Goal: Information Seeking & Learning: Learn about a topic

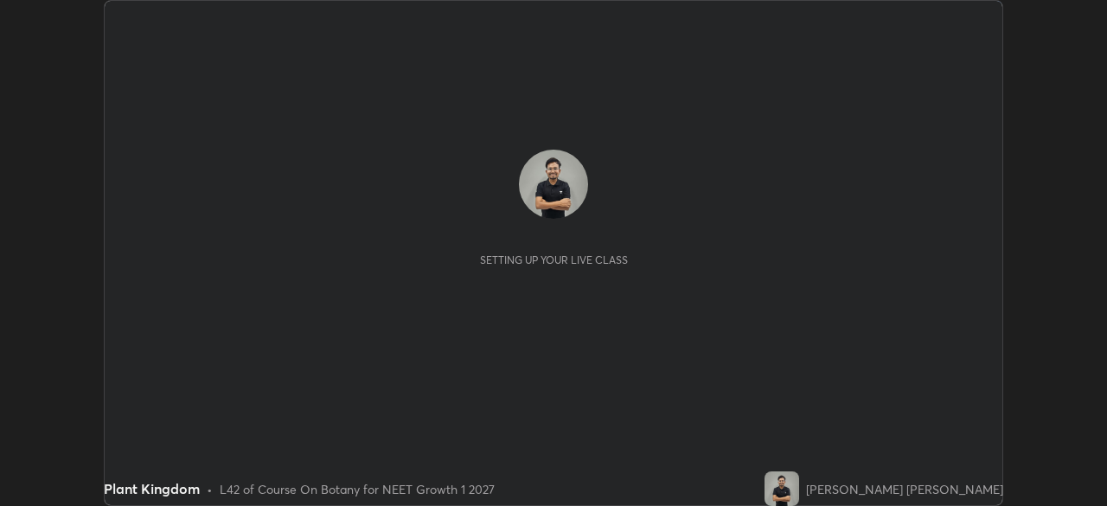
scroll to position [506, 1107]
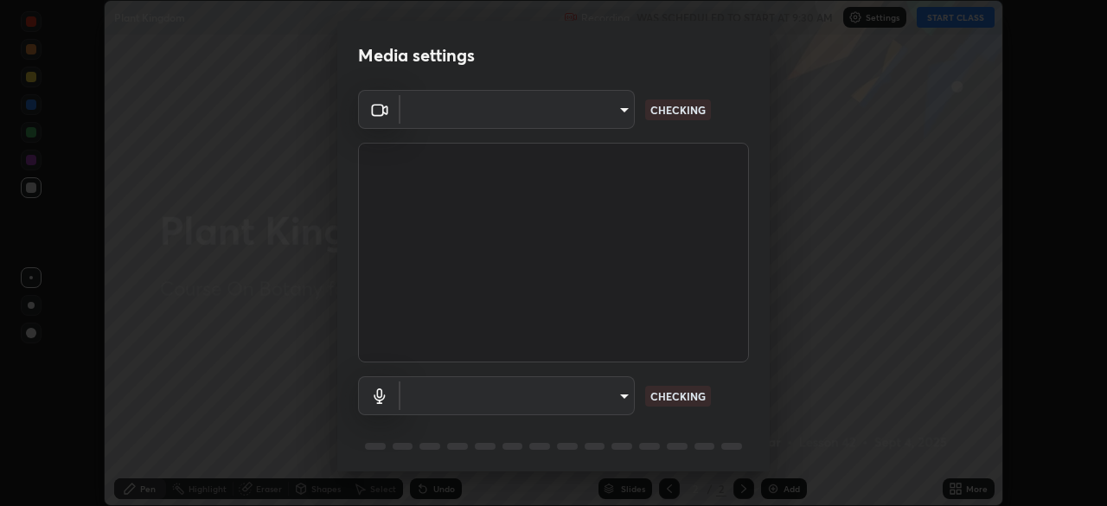
type input "150ce54b6659d6facffdc1d488e586a8afcf012d443804c7c5fd1c8fc4ffae65"
type input "default"
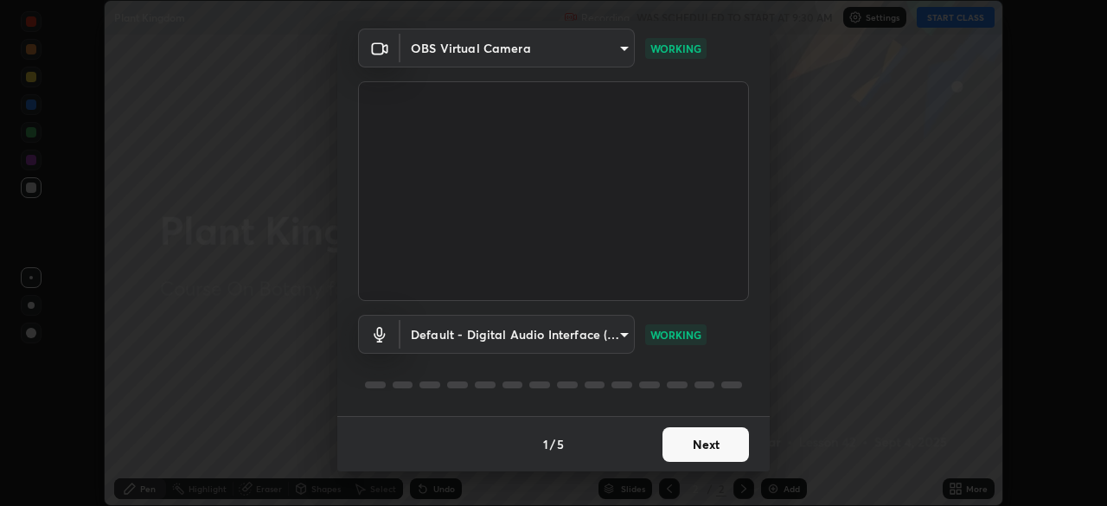
click at [704, 453] on button "Next" at bounding box center [705, 444] width 86 height 35
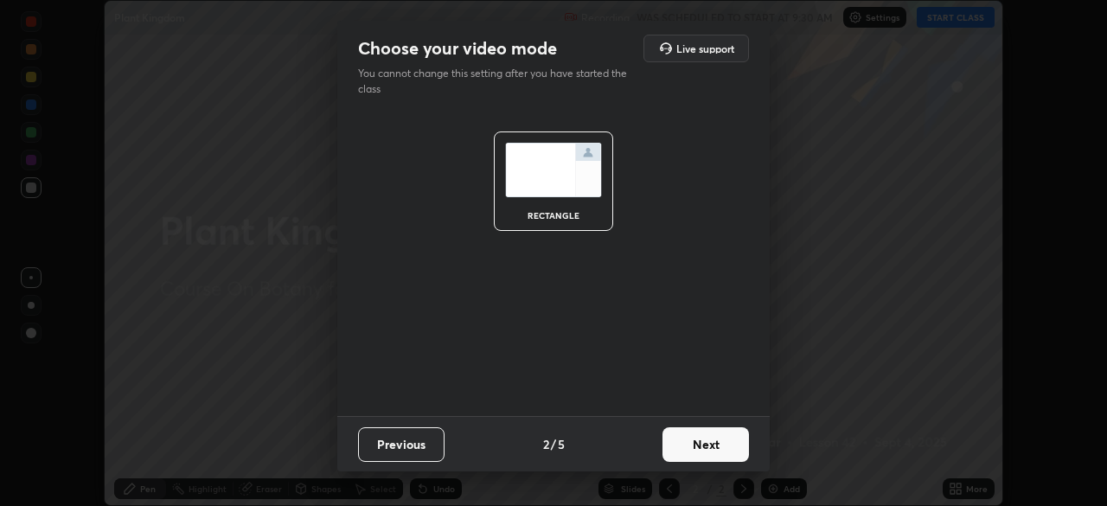
scroll to position [0, 0]
click at [717, 447] on button "Next" at bounding box center [705, 444] width 86 height 35
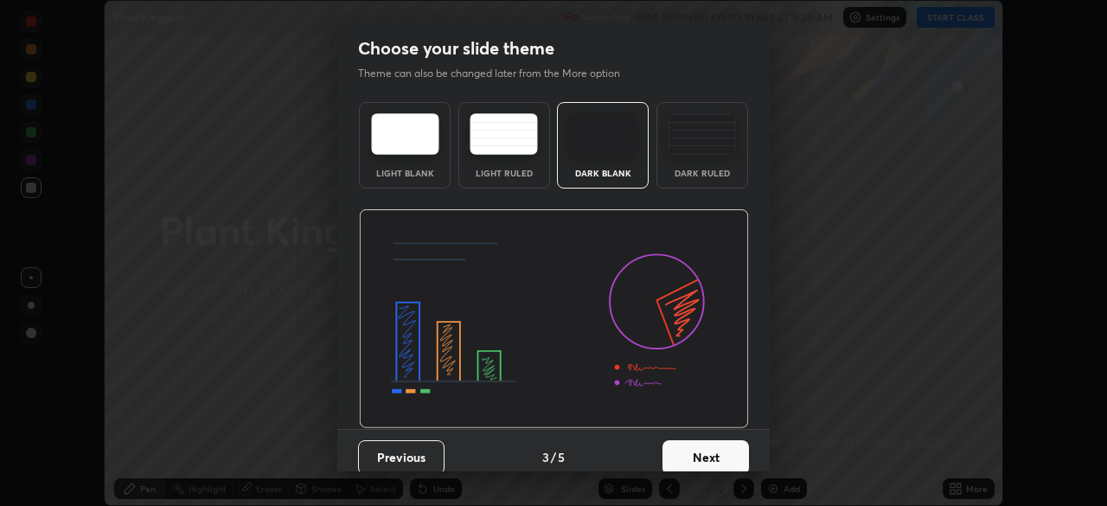
click at [690, 146] on img at bounding box center [702, 134] width 68 height 42
click at [723, 452] on button "Next" at bounding box center [705, 457] width 86 height 35
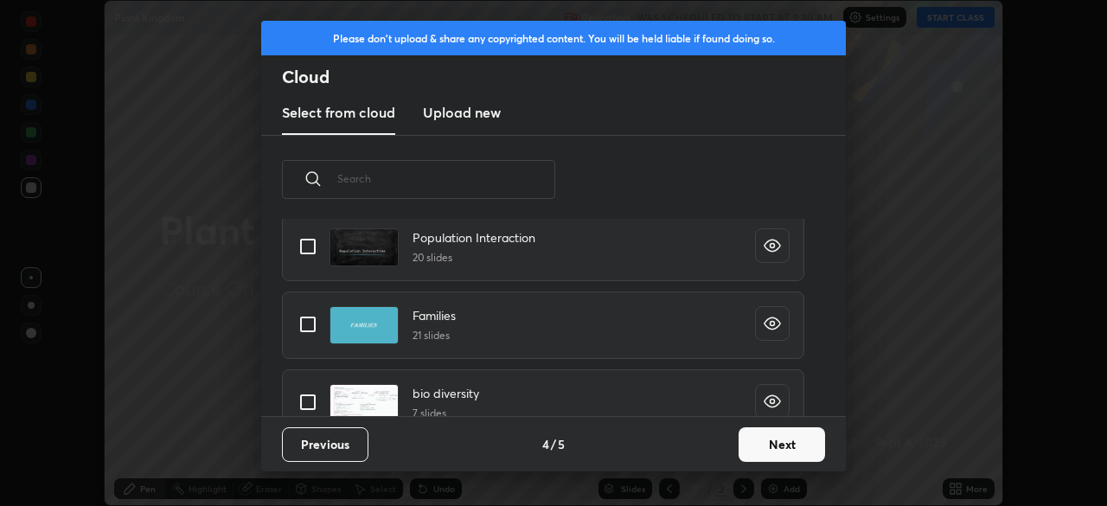
scroll to position [1004, 0]
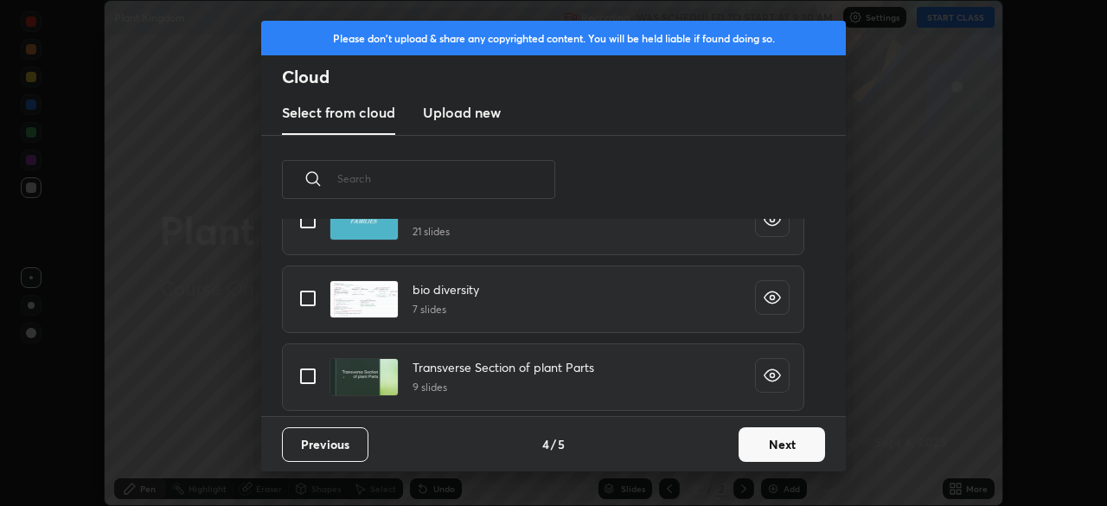
click at [773, 446] on button "Next" at bounding box center [782, 444] width 86 height 35
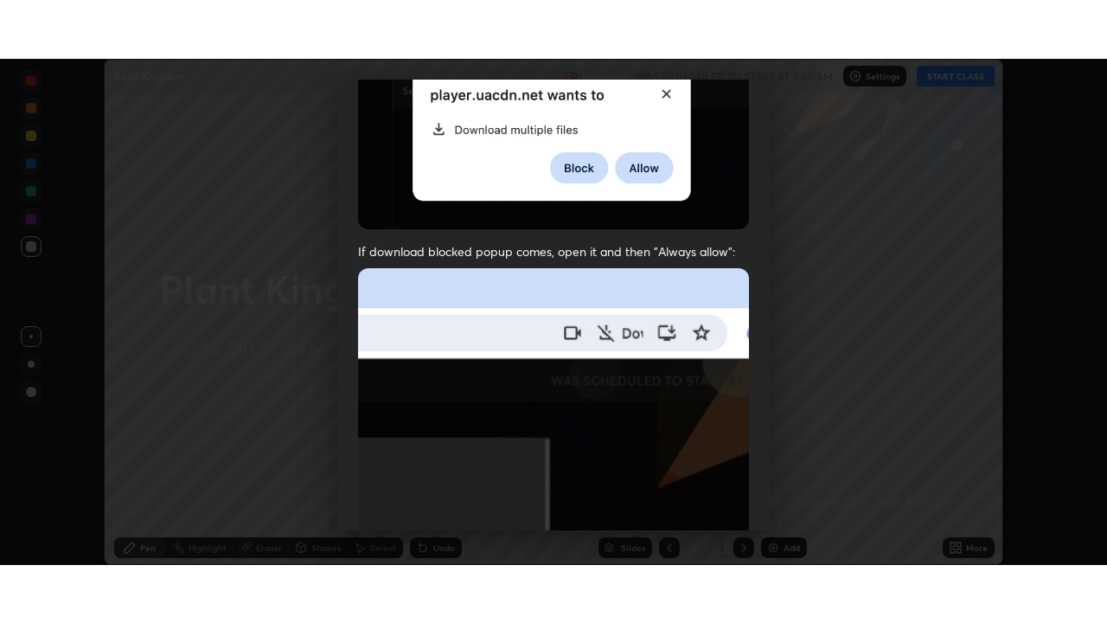
scroll to position [414, 0]
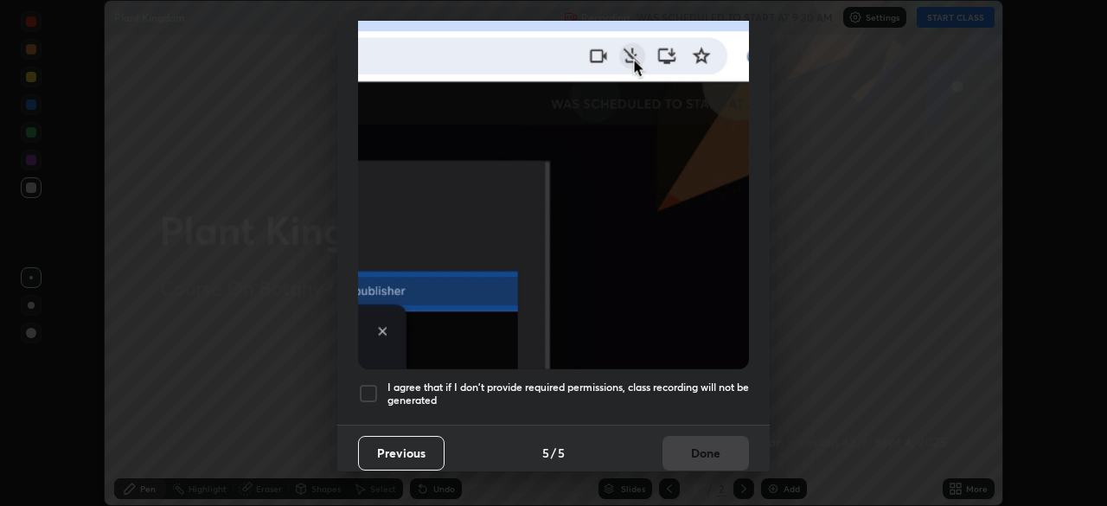
click at [383, 389] on div "I agree that if I don't provide required permissions, class recording will not …" at bounding box center [553, 393] width 391 height 21
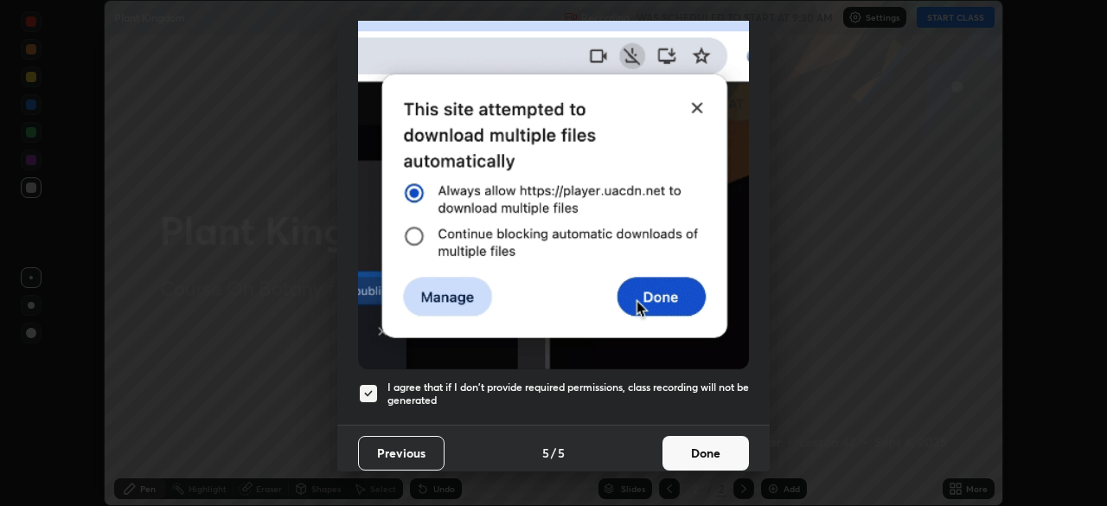
click at [683, 441] on button "Done" at bounding box center [705, 453] width 86 height 35
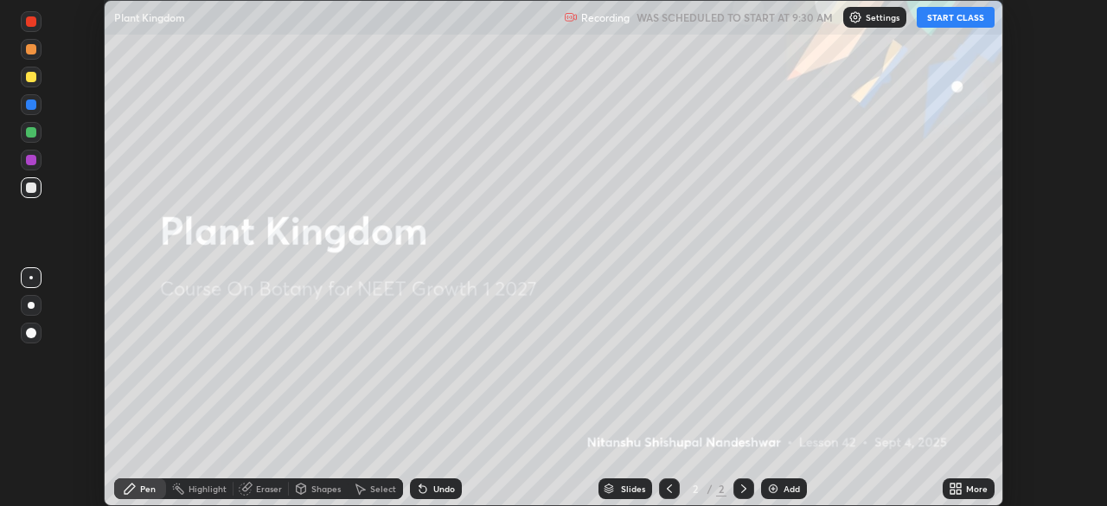
click at [961, 20] on button "START CLASS" at bounding box center [956, 17] width 78 height 21
click at [970, 489] on div "More" at bounding box center [977, 488] width 22 height 9
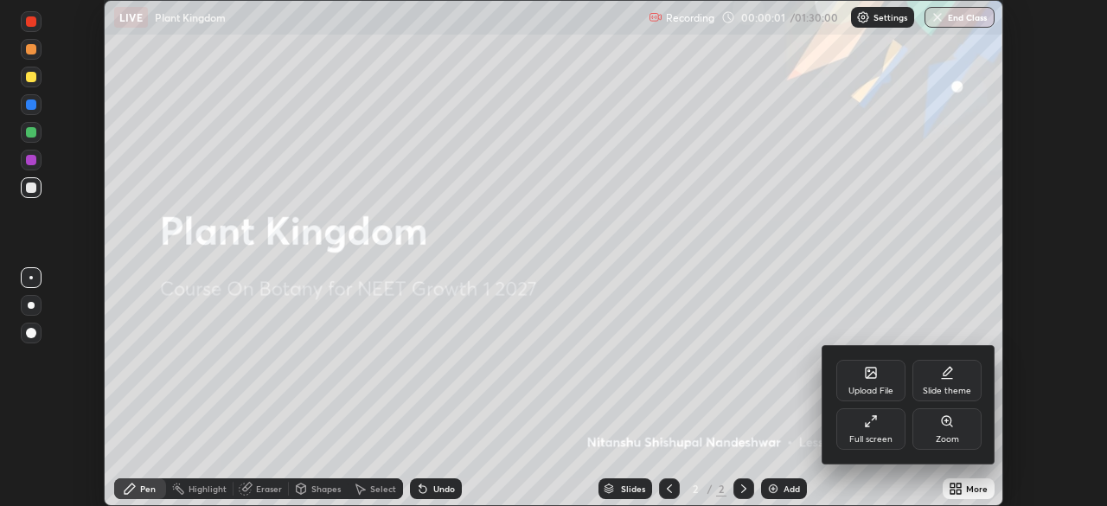
click at [889, 439] on div "Full screen" at bounding box center [870, 439] width 43 height 9
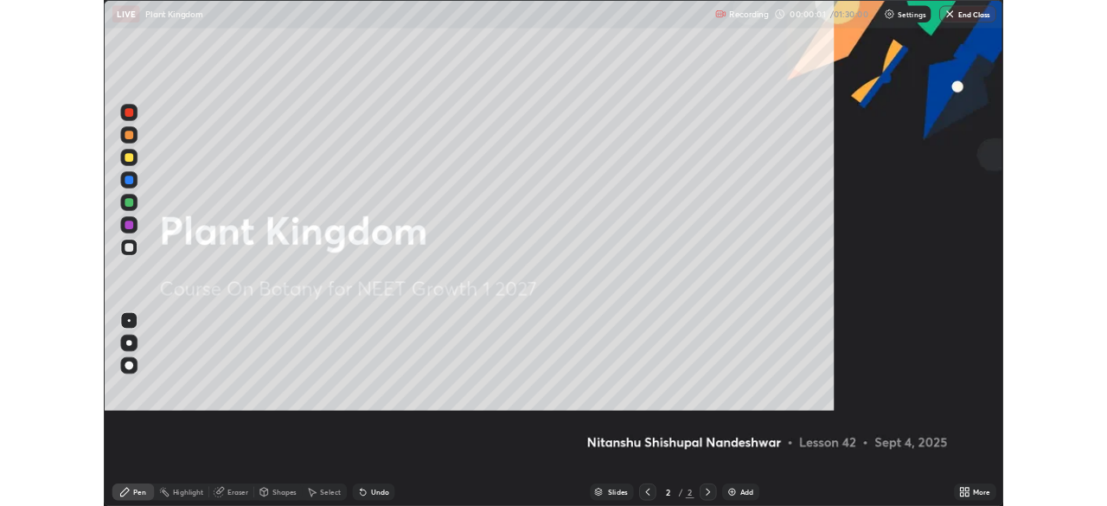
scroll to position [623, 1107]
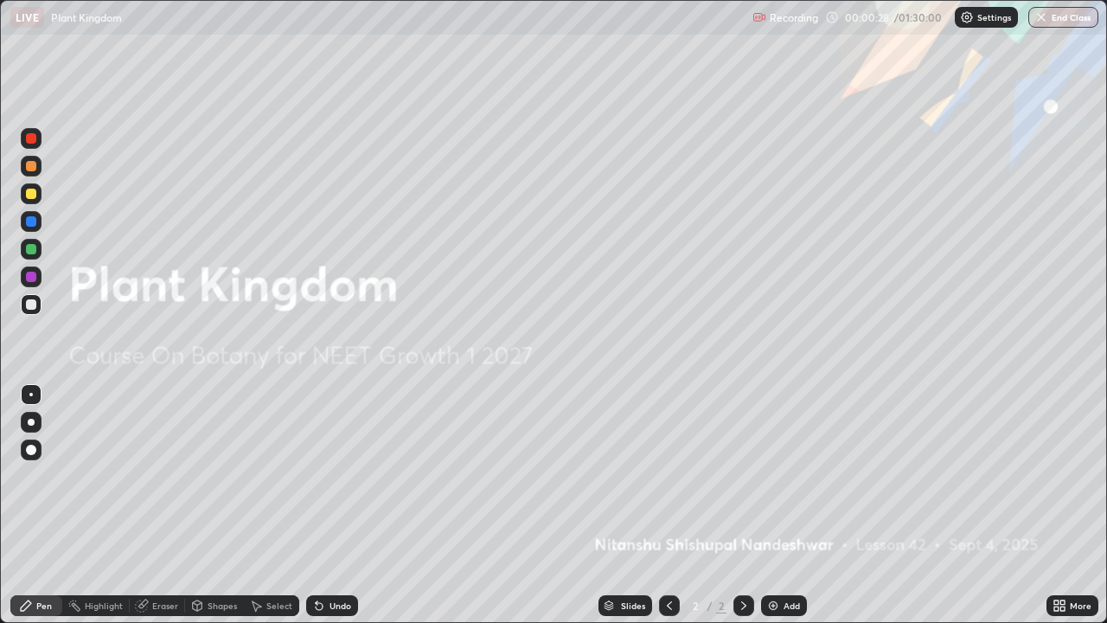
click at [771, 505] on img at bounding box center [773, 605] width 14 height 14
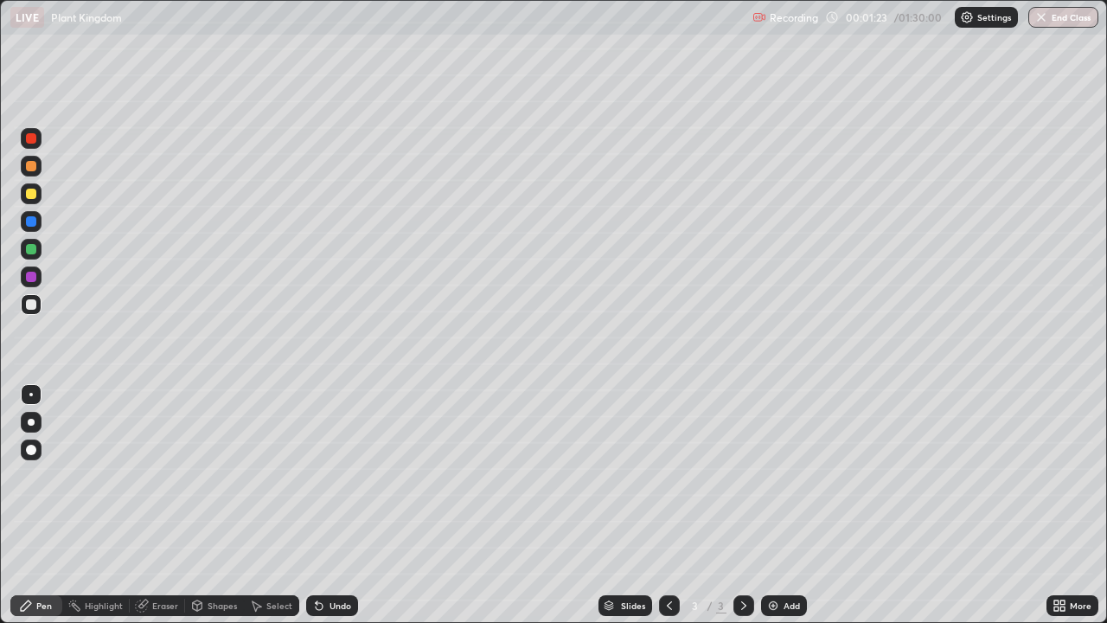
click at [34, 139] on div at bounding box center [31, 138] width 10 height 10
click at [33, 310] on div at bounding box center [31, 304] width 21 height 21
click at [31, 168] on div at bounding box center [31, 166] width 10 height 10
click at [33, 253] on div at bounding box center [31, 249] width 10 height 10
click at [30, 305] on div at bounding box center [31, 304] width 10 height 10
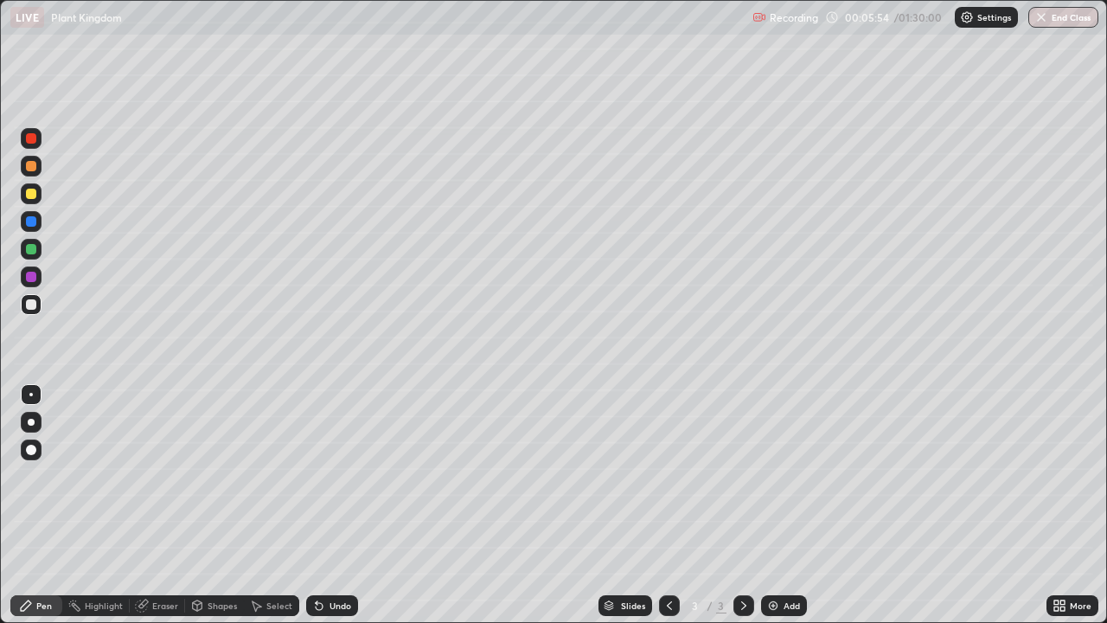
click at [29, 300] on div at bounding box center [31, 304] width 10 height 10
click at [35, 167] on div at bounding box center [31, 166] width 10 height 10
click at [29, 284] on div at bounding box center [31, 276] width 21 height 21
click at [27, 165] on div at bounding box center [31, 166] width 10 height 10
click at [31, 250] on div at bounding box center [31, 249] width 10 height 10
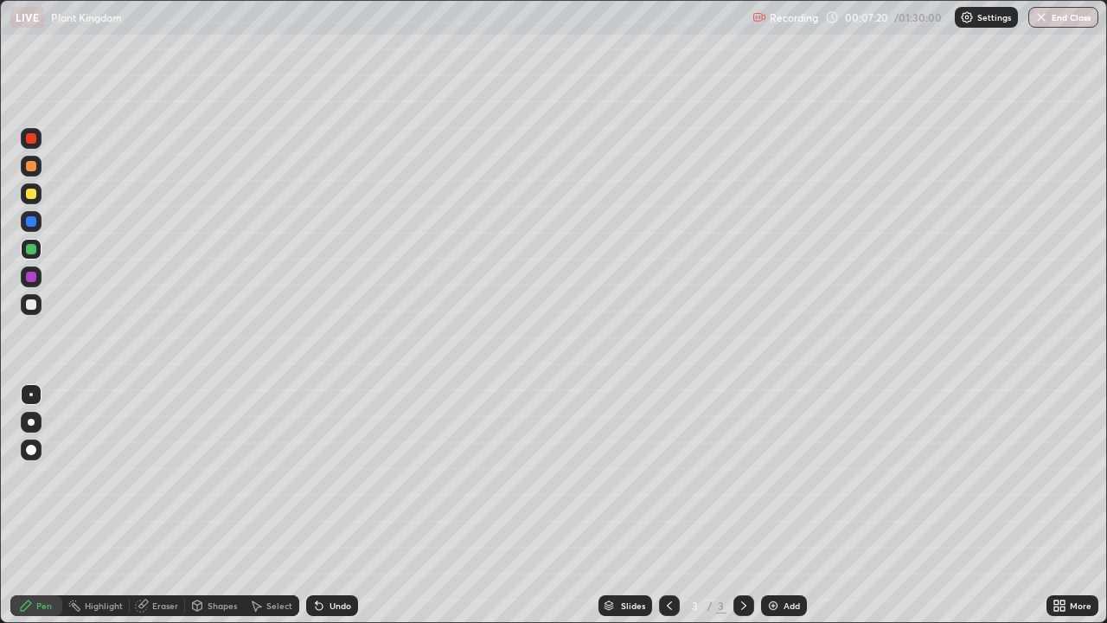
click at [28, 170] on div at bounding box center [31, 166] width 10 height 10
click at [767, 505] on img at bounding box center [773, 605] width 14 height 14
click at [31, 250] on div at bounding box center [31, 249] width 10 height 10
click at [32, 170] on div at bounding box center [31, 166] width 10 height 10
click at [32, 225] on div at bounding box center [31, 221] width 10 height 10
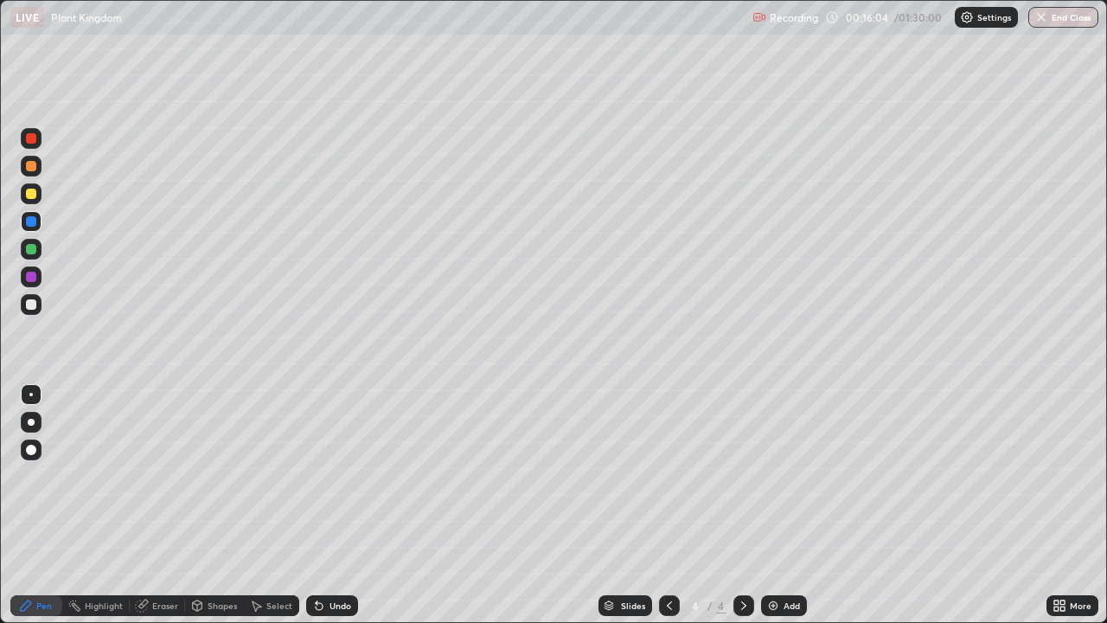
click at [29, 304] on div at bounding box center [31, 304] width 10 height 10
click at [31, 252] on div at bounding box center [31, 249] width 10 height 10
click at [31, 305] on div at bounding box center [31, 304] width 10 height 10
click at [30, 253] on div at bounding box center [31, 249] width 10 height 10
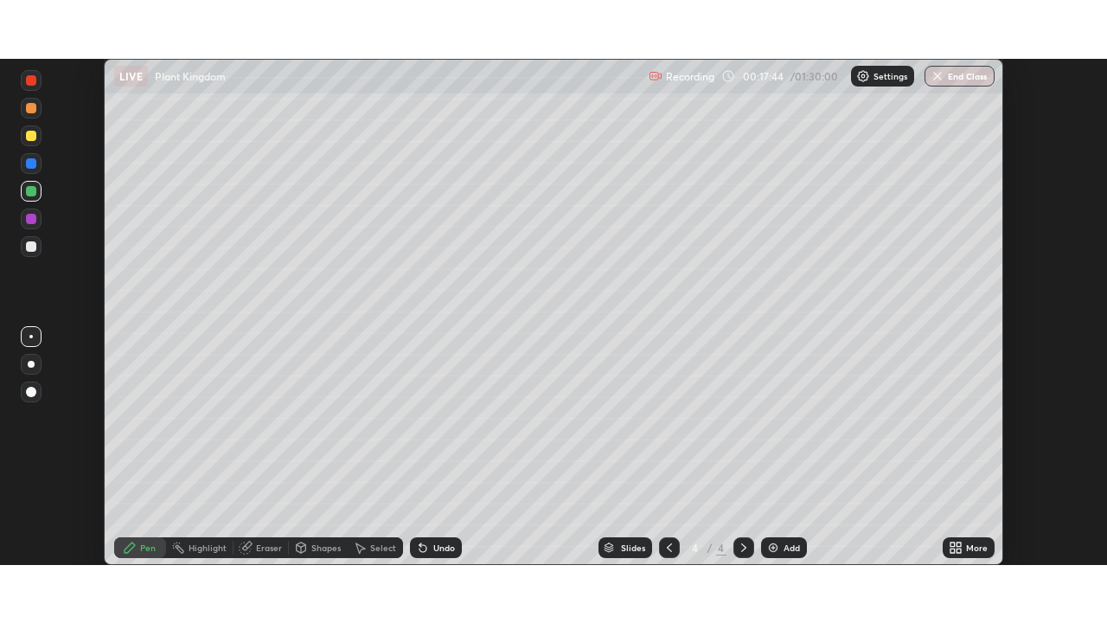
scroll to position [85970, 85369]
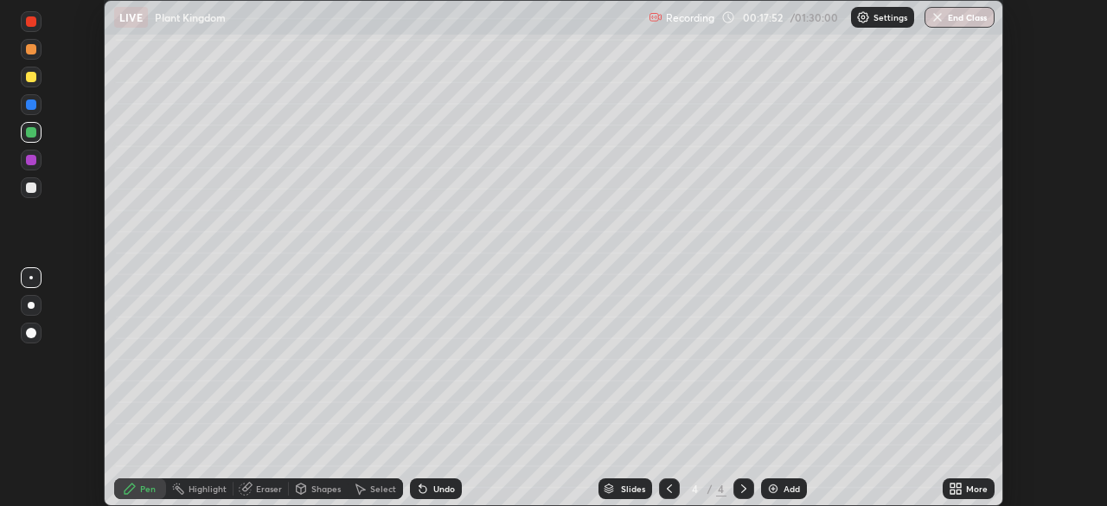
click at [956, 489] on icon at bounding box center [958, 491] width 4 height 4
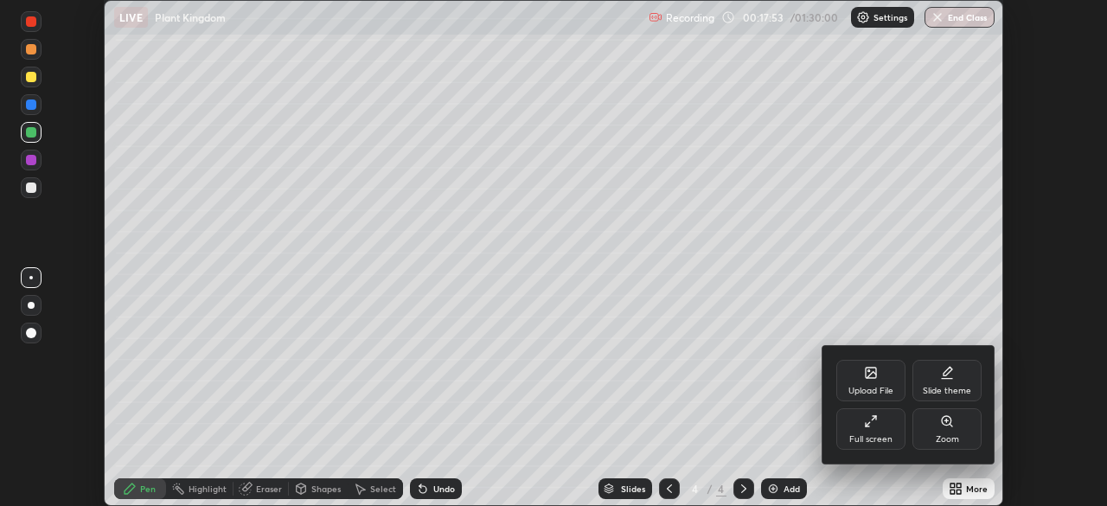
click at [873, 426] on icon at bounding box center [871, 421] width 14 height 14
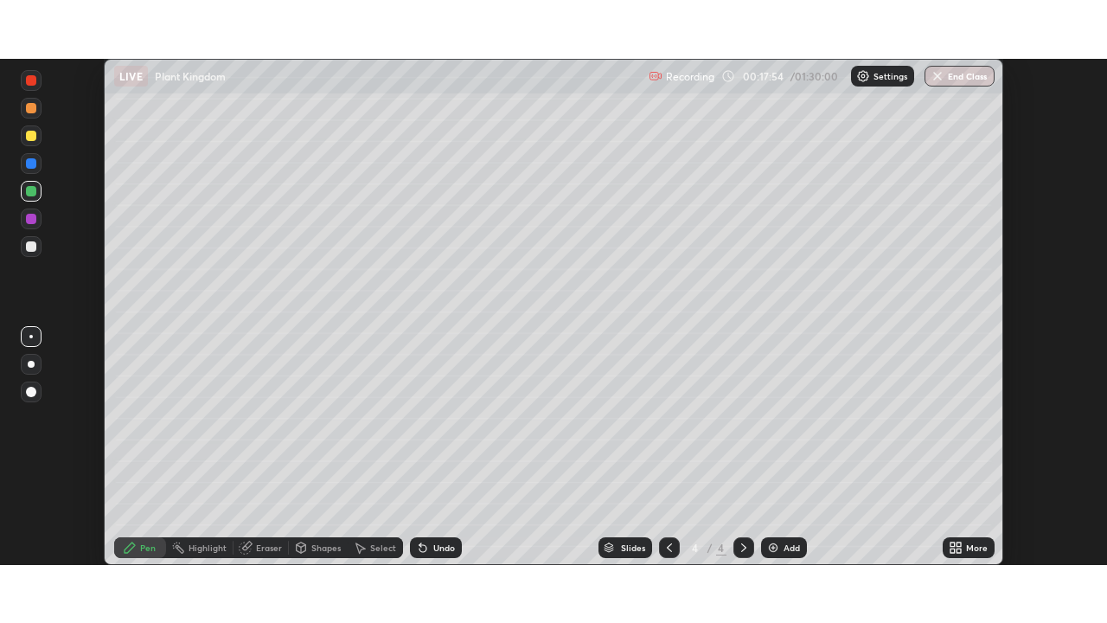
scroll to position [623, 1107]
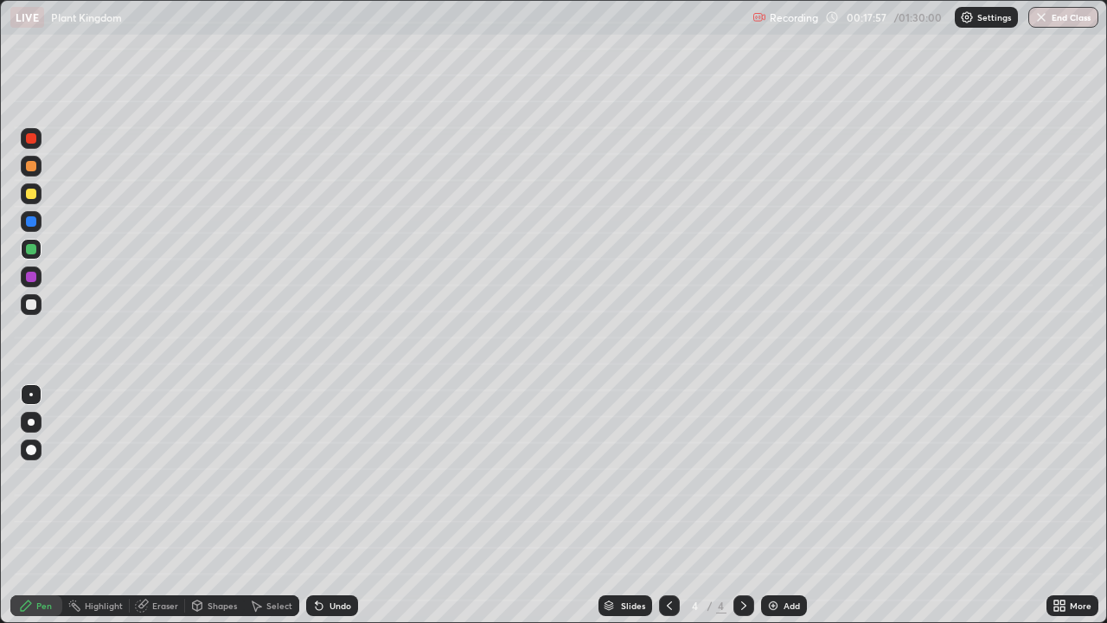
click at [31, 307] on div at bounding box center [31, 304] width 10 height 10
click at [36, 285] on div at bounding box center [31, 276] width 21 height 21
click at [31, 250] on div at bounding box center [31, 249] width 10 height 10
click at [29, 304] on div at bounding box center [31, 304] width 10 height 10
click at [35, 280] on div at bounding box center [31, 277] width 10 height 10
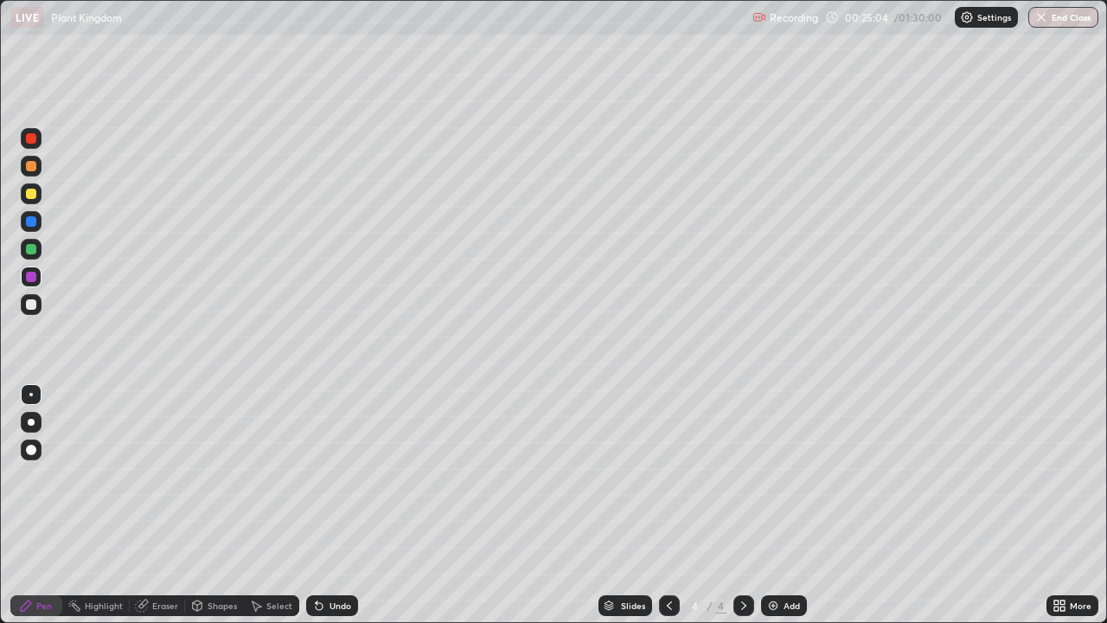
click at [28, 172] on div at bounding box center [31, 166] width 21 height 21
click at [29, 308] on div at bounding box center [31, 304] width 10 height 10
click at [28, 194] on div at bounding box center [31, 194] width 10 height 10
click at [29, 306] on div at bounding box center [31, 304] width 10 height 10
click at [774, 505] on img at bounding box center [773, 605] width 14 height 14
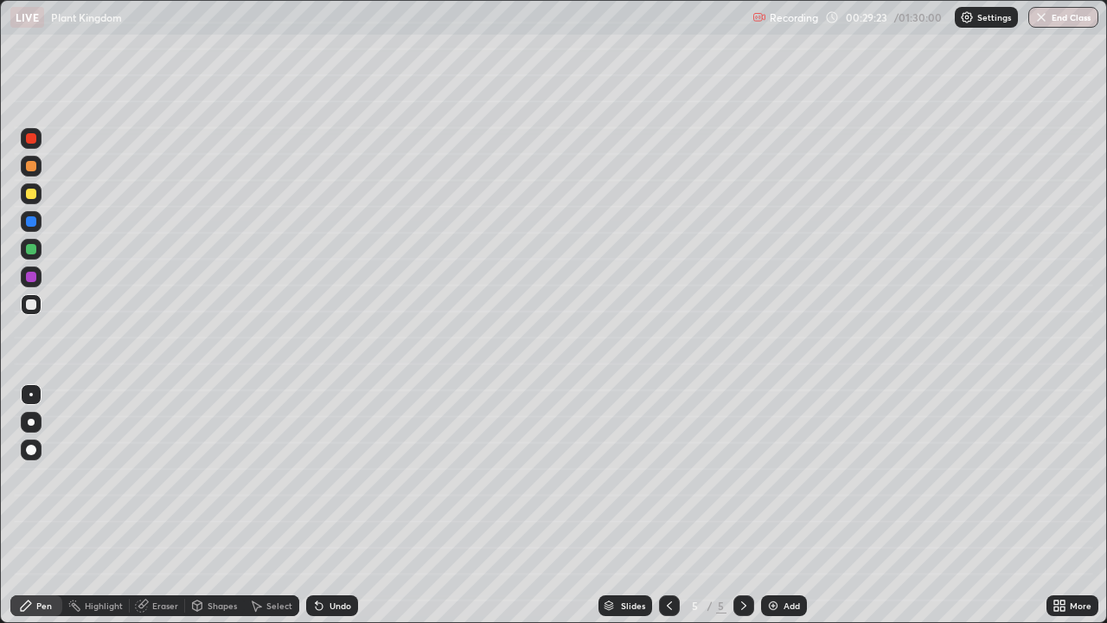
click at [29, 168] on div at bounding box center [31, 166] width 10 height 10
click at [32, 304] on div at bounding box center [31, 304] width 10 height 10
click at [323, 505] on icon at bounding box center [319, 605] width 14 height 14
click at [331, 505] on div "Undo" at bounding box center [332, 605] width 52 height 21
click at [333, 505] on div "Undo" at bounding box center [340, 605] width 22 height 9
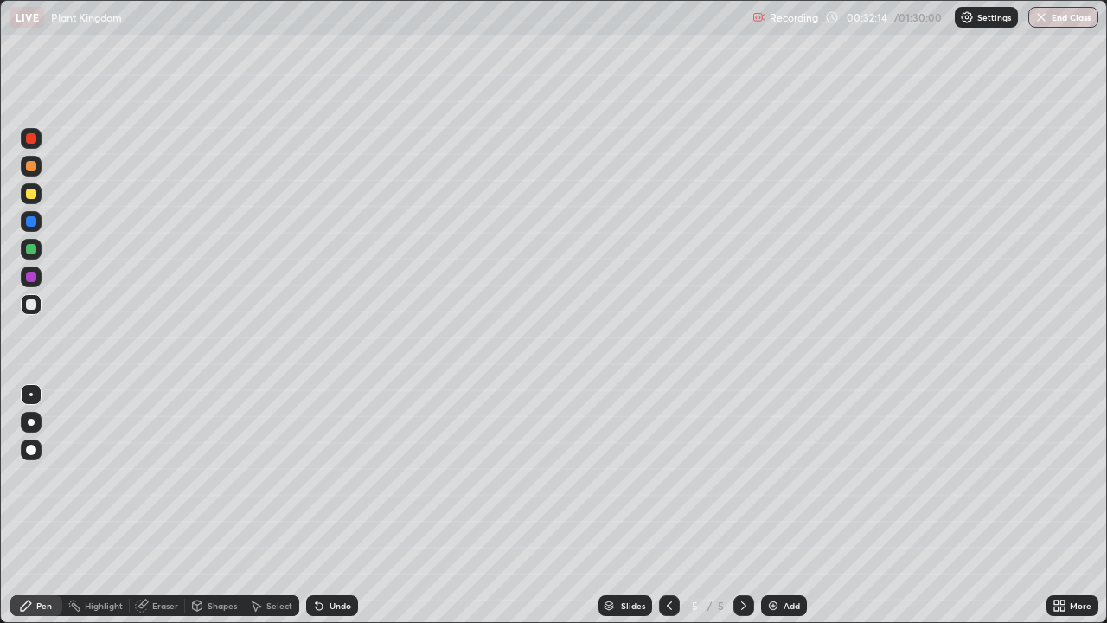
click at [32, 198] on div at bounding box center [31, 194] width 10 height 10
click at [31, 305] on div at bounding box center [31, 304] width 10 height 10
click at [332, 505] on div "Undo" at bounding box center [340, 605] width 22 height 9
click at [345, 505] on div "Undo" at bounding box center [340, 605] width 22 height 9
click at [338, 505] on div "Undo" at bounding box center [332, 605] width 52 height 21
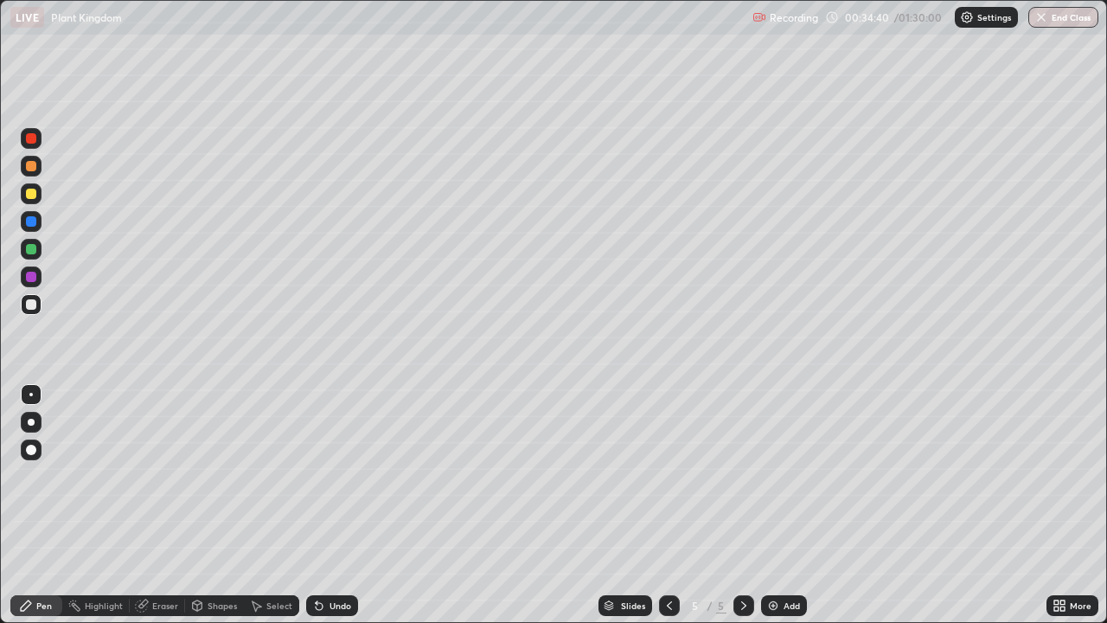
click at [342, 505] on div "Undo" at bounding box center [340, 605] width 22 height 9
click at [33, 221] on div at bounding box center [31, 221] width 10 height 10
click at [1056, 505] on icon at bounding box center [1056, 608] width 4 height 4
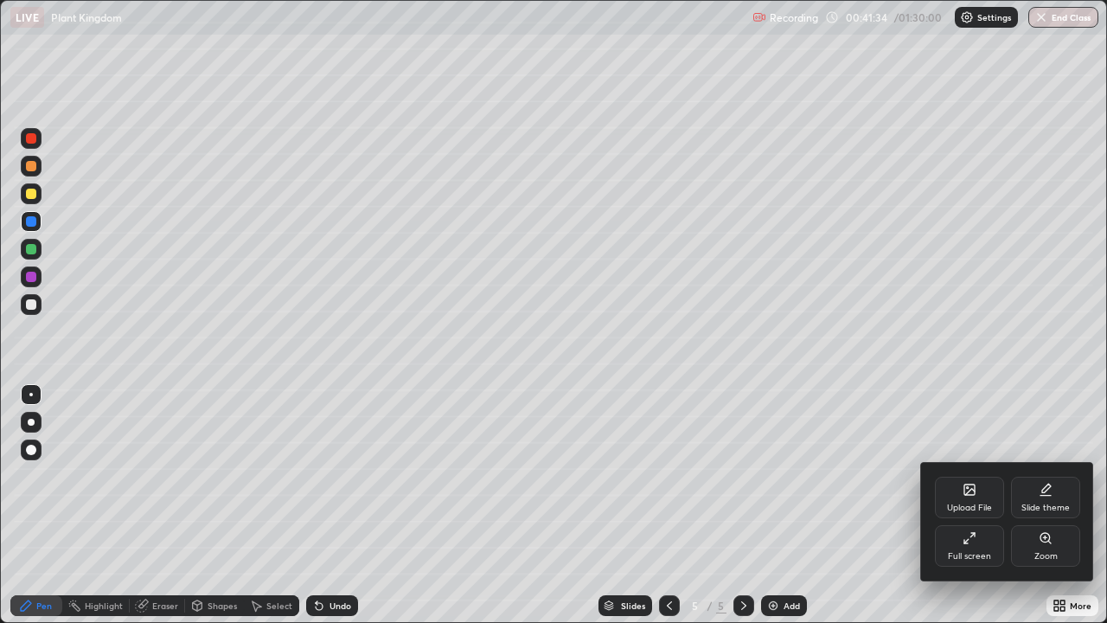
click at [1053, 505] on div "Zoom" at bounding box center [1045, 556] width 23 height 9
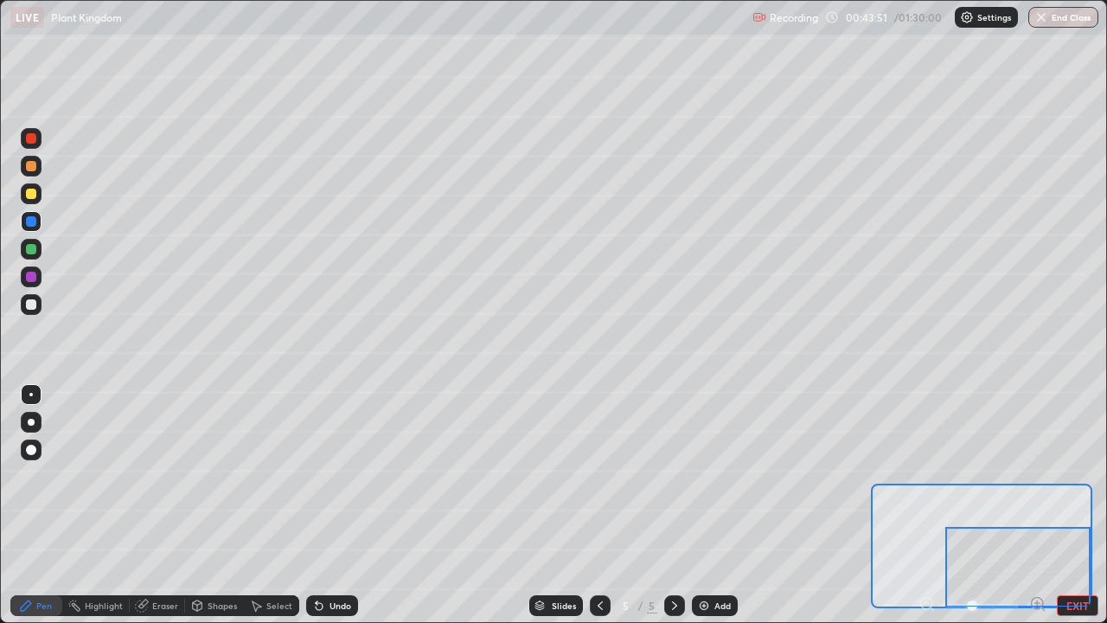
click at [1087, 505] on button "EXIT" at bounding box center [1078, 605] width 42 height 21
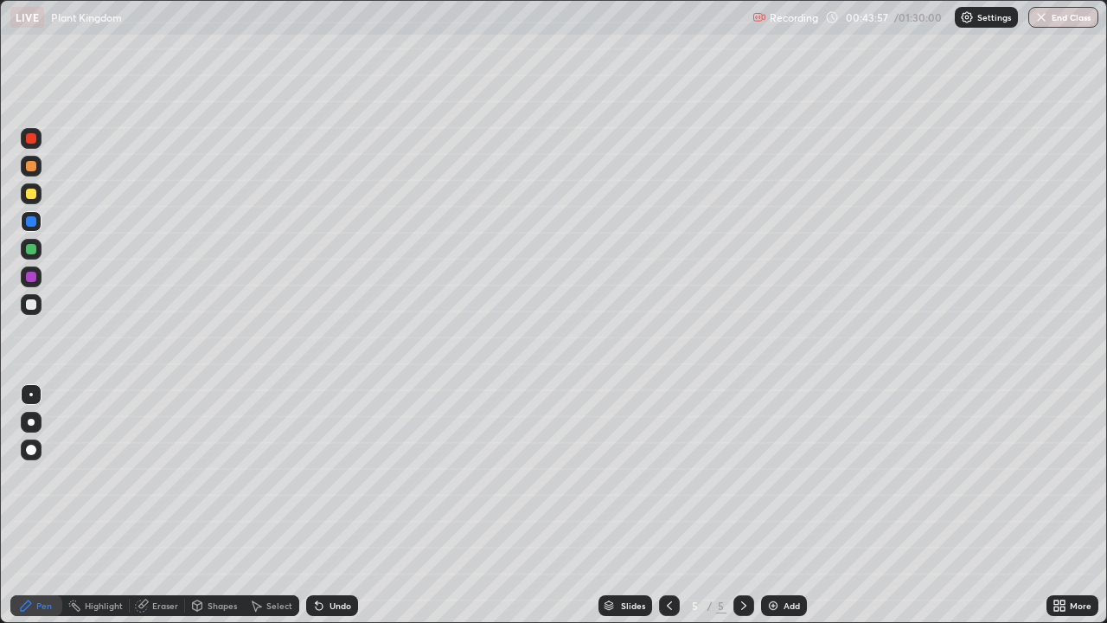
click at [777, 505] on img at bounding box center [773, 605] width 14 height 14
click at [34, 311] on div at bounding box center [31, 304] width 21 height 21
click at [325, 505] on div "Undo" at bounding box center [332, 605] width 52 height 21
click at [31, 250] on div at bounding box center [31, 249] width 10 height 10
click at [32, 305] on div at bounding box center [31, 304] width 10 height 10
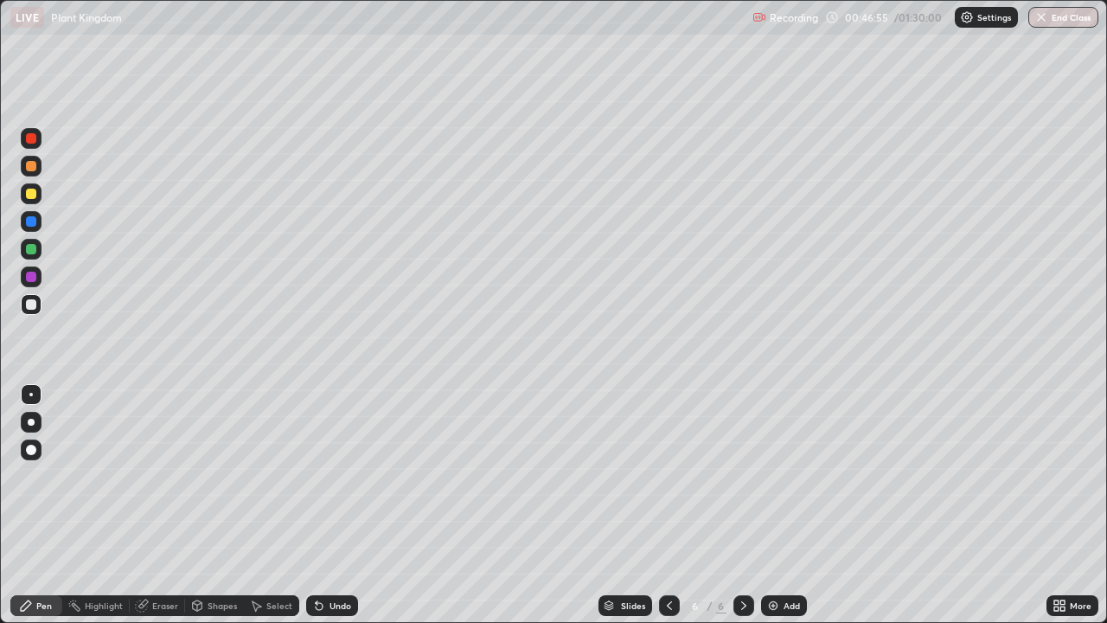
click at [30, 305] on div at bounding box center [31, 304] width 10 height 10
click at [33, 257] on div at bounding box center [31, 249] width 21 height 21
click at [28, 192] on div at bounding box center [31, 194] width 10 height 10
click at [26, 308] on div at bounding box center [31, 304] width 10 height 10
click at [29, 249] on div at bounding box center [31, 249] width 10 height 10
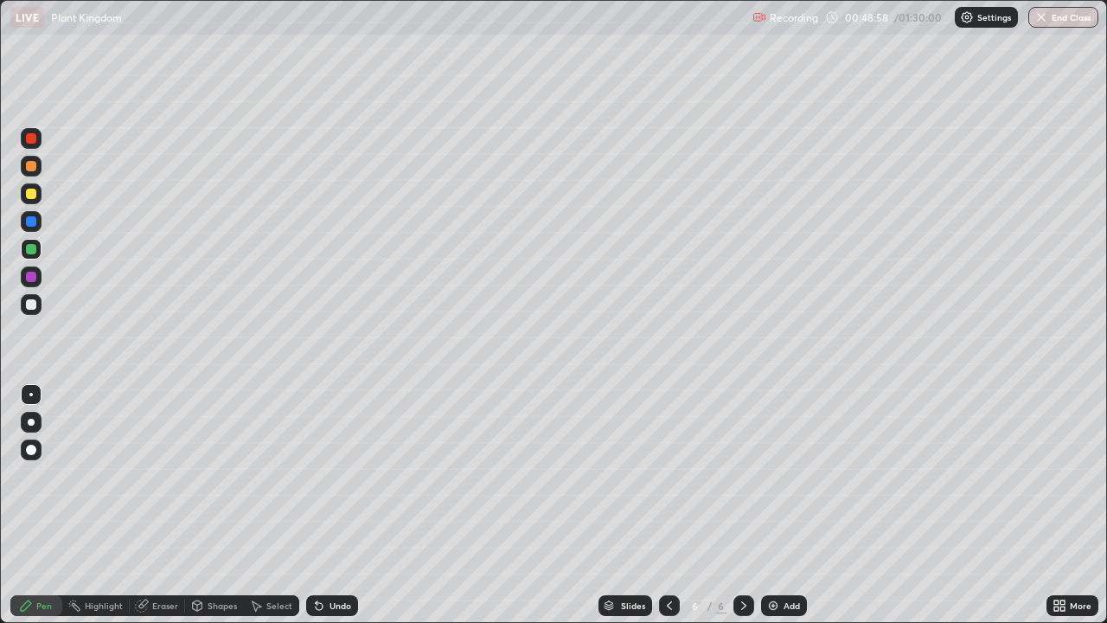
click at [32, 272] on div at bounding box center [31, 277] width 10 height 10
click at [26, 198] on div at bounding box center [31, 193] width 21 height 21
click at [28, 164] on div at bounding box center [31, 166] width 10 height 10
click at [28, 280] on div at bounding box center [31, 277] width 10 height 10
click at [30, 310] on div at bounding box center [31, 304] width 21 height 21
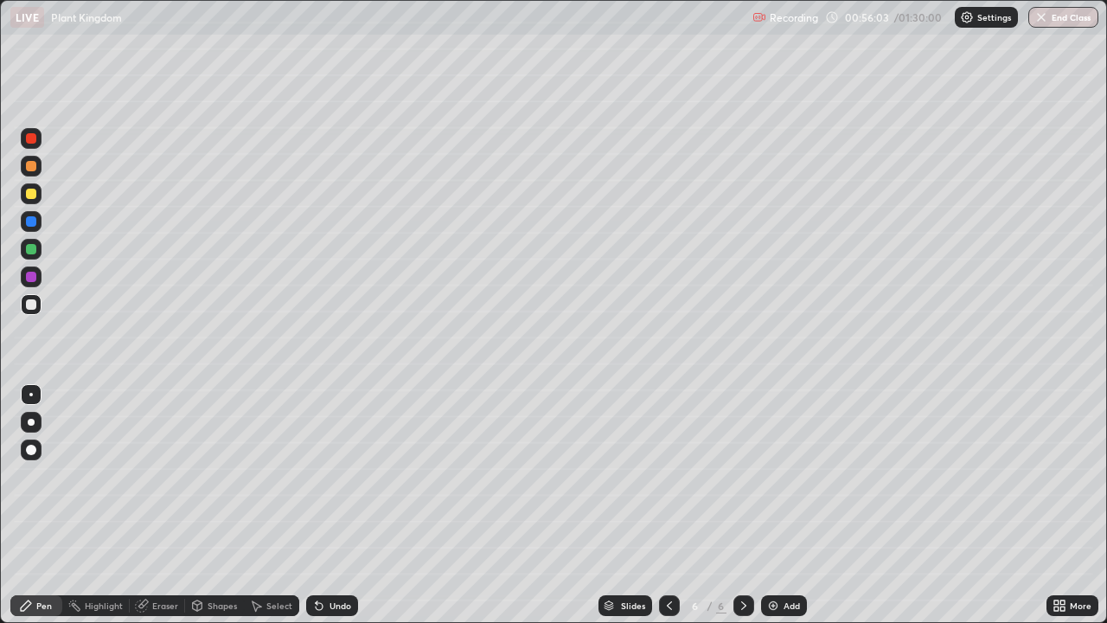
click at [30, 195] on div at bounding box center [31, 194] width 10 height 10
click at [30, 313] on div at bounding box center [31, 304] width 21 height 21
click at [771, 505] on img at bounding box center [773, 605] width 14 height 14
click at [29, 176] on div at bounding box center [31, 166] width 21 height 21
click at [29, 283] on div at bounding box center [31, 276] width 21 height 21
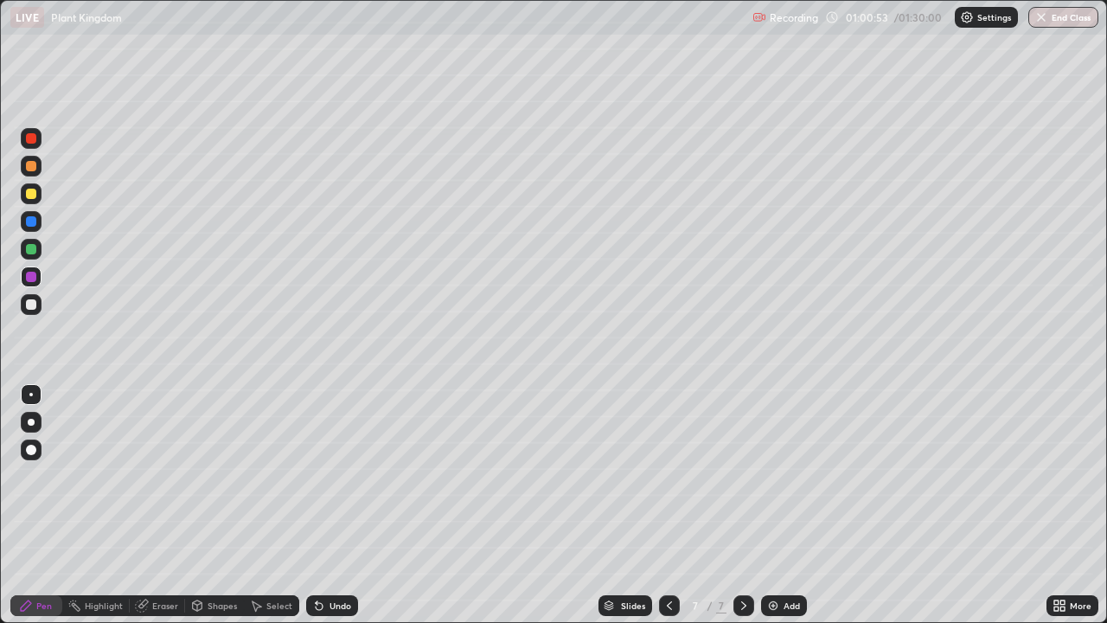
click at [38, 313] on div at bounding box center [31, 304] width 21 height 21
click at [35, 166] on div at bounding box center [31, 166] width 10 height 10
click at [34, 278] on div at bounding box center [31, 277] width 10 height 10
click at [34, 174] on div at bounding box center [31, 166] width 21 height 21
click at [28, 227] on div at bounding box center [31, 221] width 21 height 21
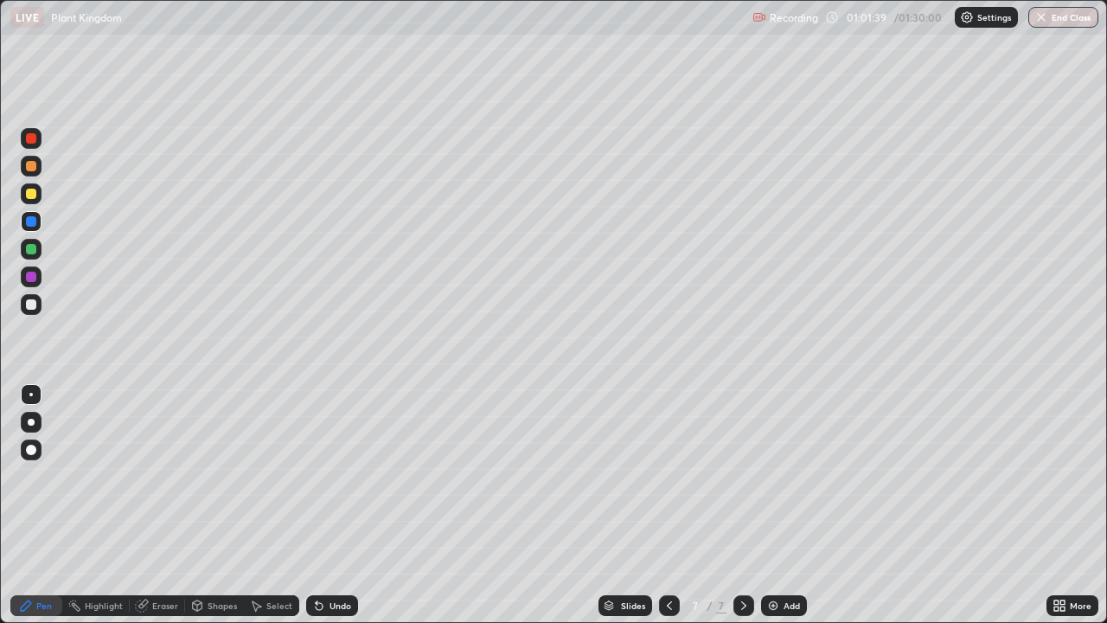
click at [29, 166] on div at bounding box center [31, 166] width 10 height 10
click at [32, 194] on div at bounding box center [31, 194] width 10 height 10
click at [33, 277] on div at bounding box center [31, 277] width 10 height 10
click at [38, 170] on div at bounding box center [31, 166] width 21 height 21
click at [30, 280] on div at bounding box center [31, 277] width 10 height 10
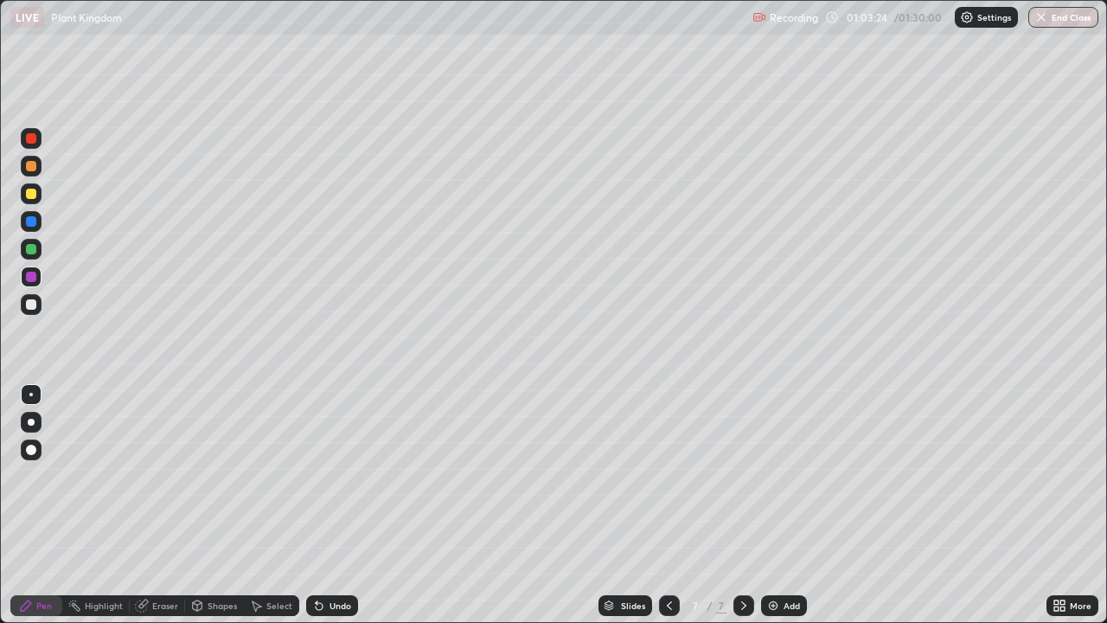
click at [208, 505] on div "Shapes" at bounding box center [222, 605] width 29 height 9
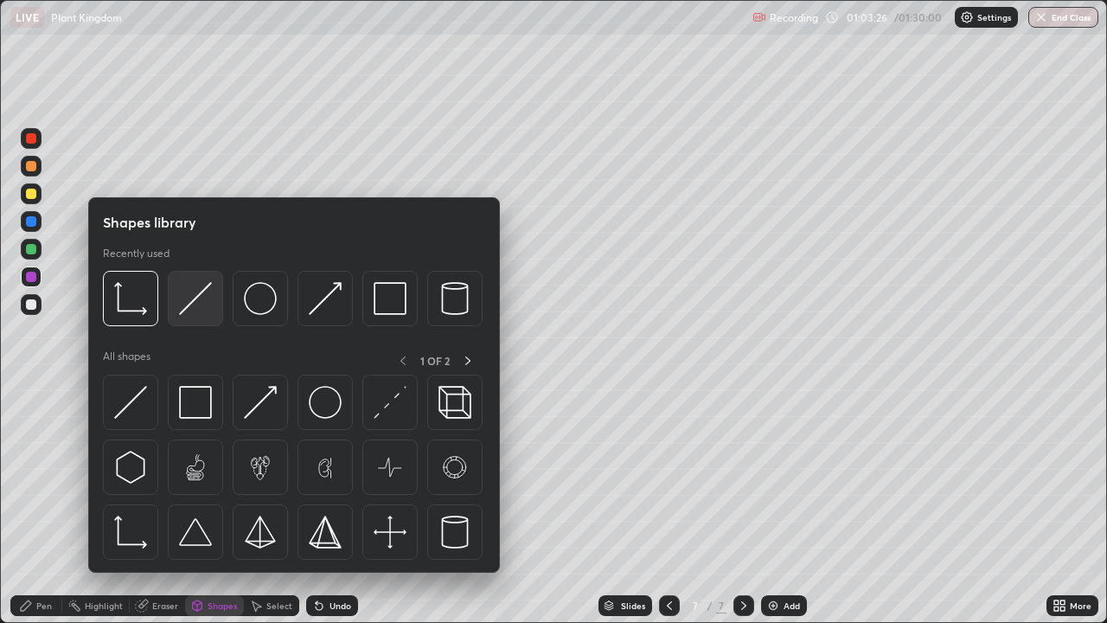
click at [177, 308] on div at bounding box center [195, 298] width 55 height 55
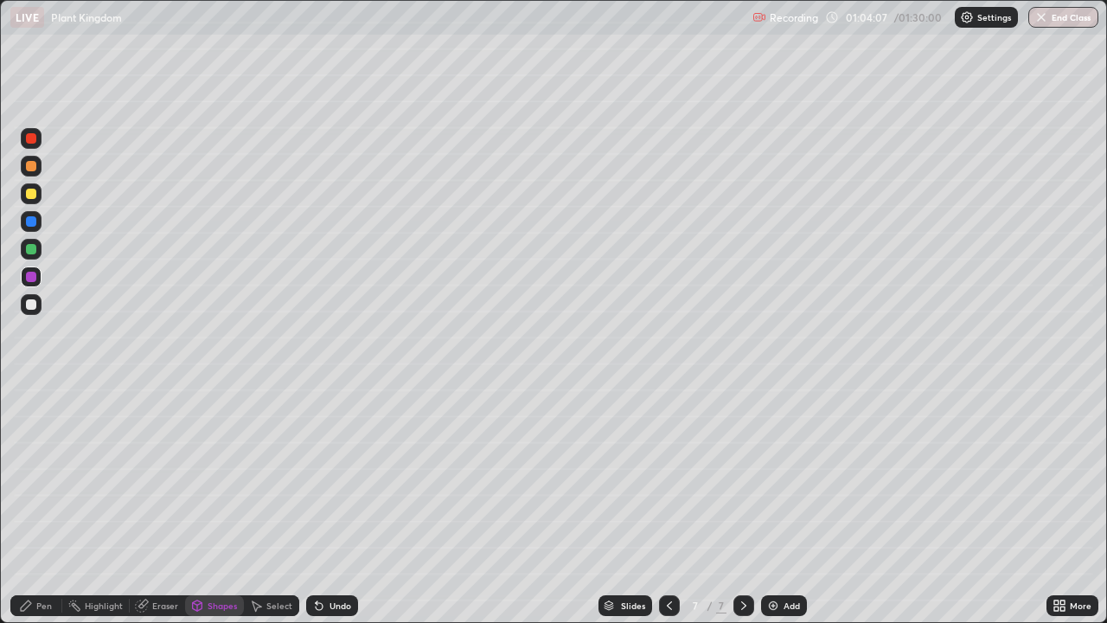
click at [32, 221] on div at bounding box center [31, 221] width 10 height 10
click at [31, 505] on icon at bounding box center [26, 605] width 14 height 14
click at [26, 198] on div at bounding box center [31, 193] width 21 height 21
click at [28, 164] on div at bounding box center [31, 166] width 10 height 10
click at [31, 143] on div at bounding box center [31, 138] width 10 height 10
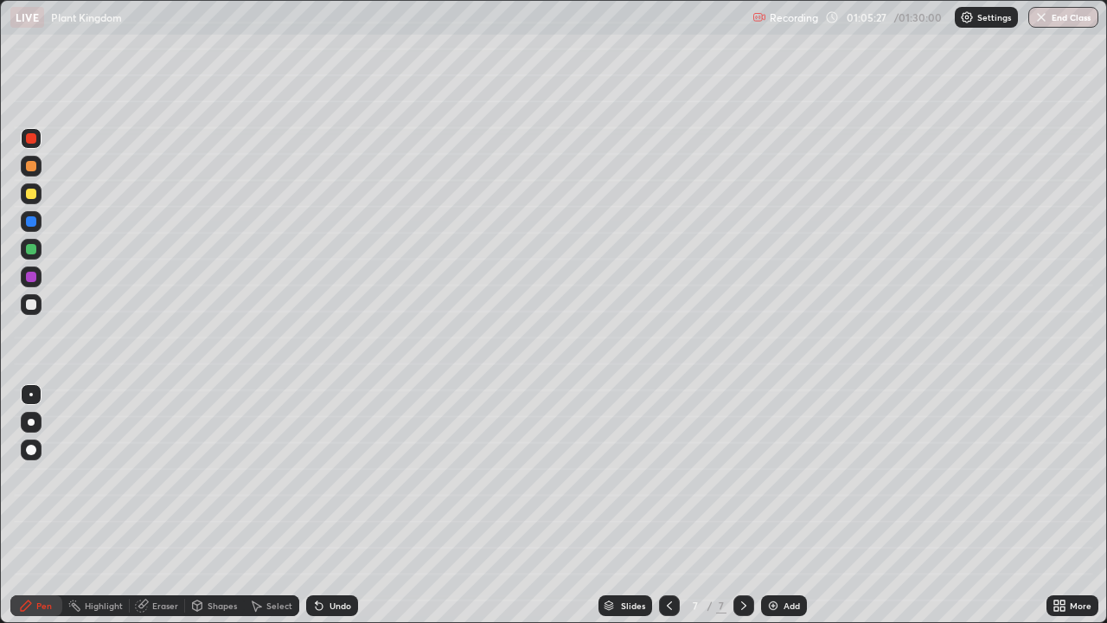
click at [335, 505] on div "Undo" at bounding box center [332, 605] width 52 height 21
click at [29, 278] on div at bounding box center [31, 277] width 10 height 10
click at [1065, 505] on icon at bounding box center [1059, 605] width 14 height 14
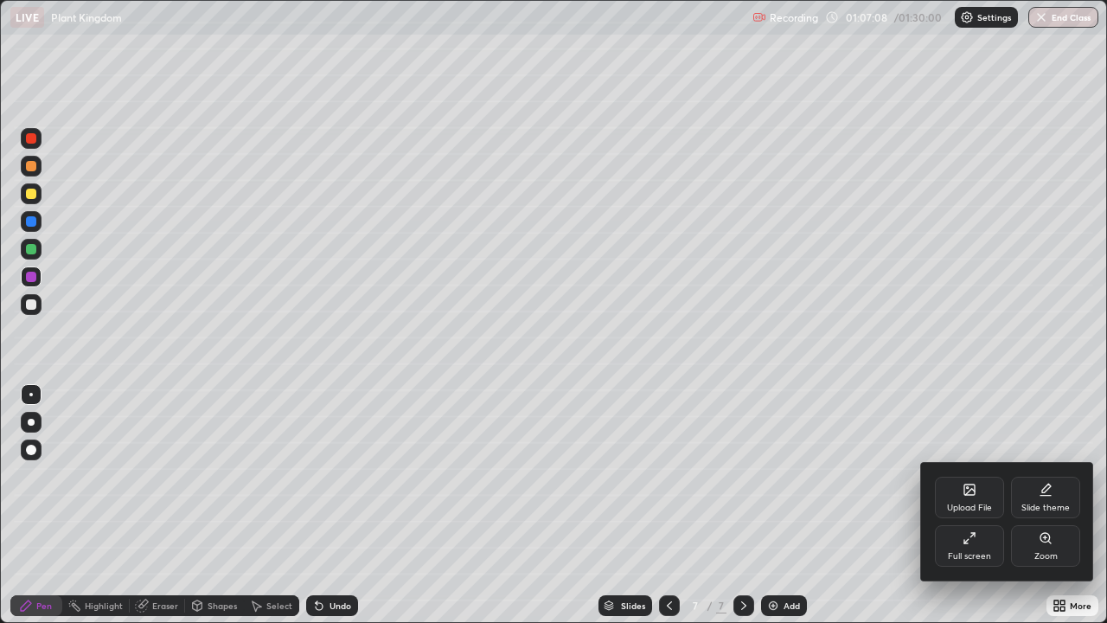
click at [1055, 505] on div "Zoom" at bounding box center [1045, 546] width 69 height 42
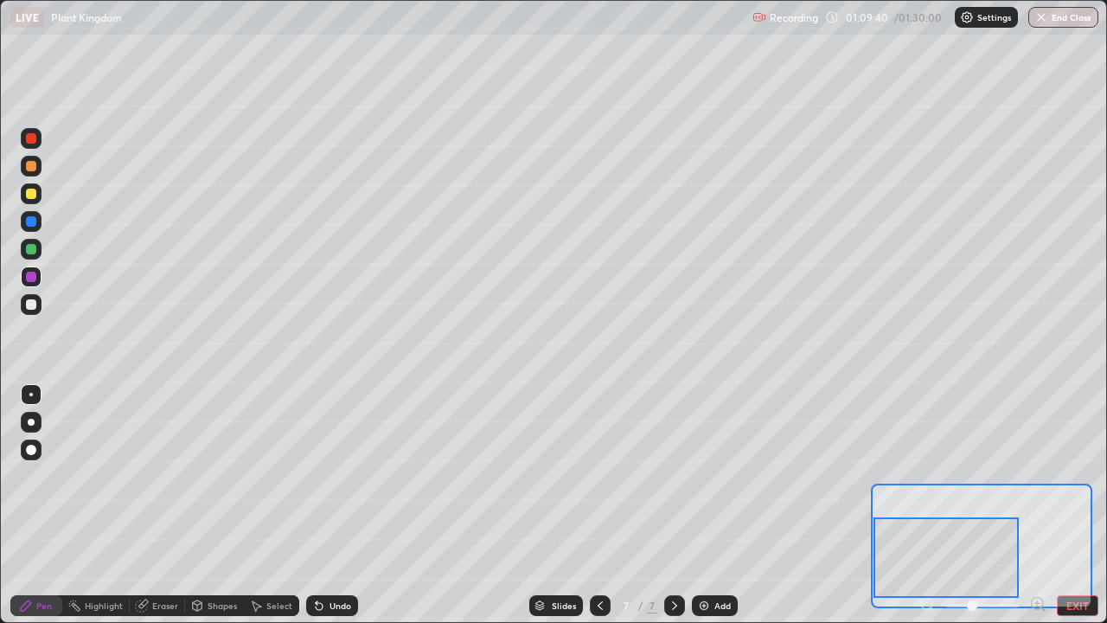
click at [1070, 505] on button "EXIT" at bounding box center [1078, 605] width 42 height 21
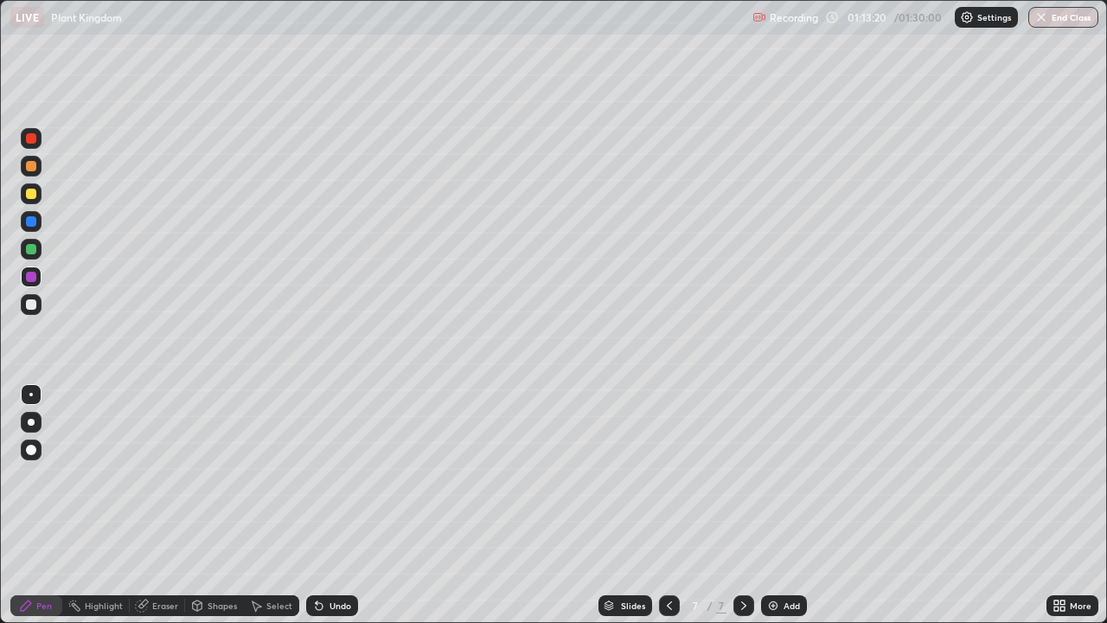
click at [768, 505] on img at bounding box center [773, 605] width 14 height 14
click at [26, 305] on div at bounding box center [31, 304] width 10 height 10
click at [35, 169] on div at bounding box center [31, 166] width 10 height 10
click at [30, 255] on div at bounding box center [31, 249] width 21 height 21
click at [30, 170] on div at bounding box center [31, 166] width 10 height 10
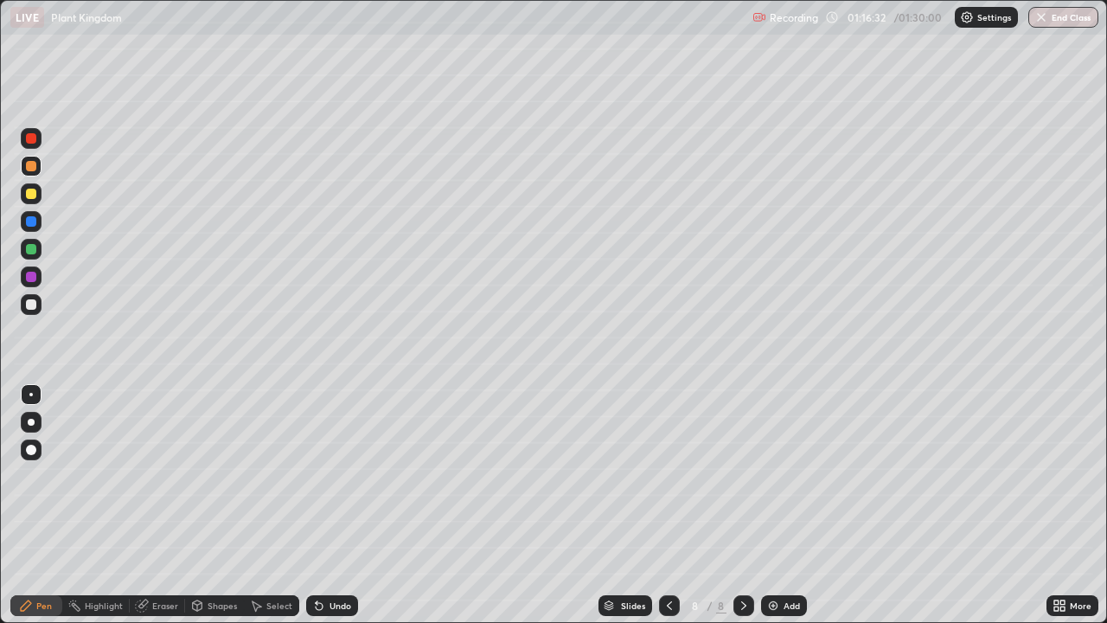
click at [30, 305] on div at bounding box center [31, 304] width 10 height 10
click at [777, 505] on div "Add" at bounding box center [784, 605] width 46 height 21
click at [1051, 18] on button "End Class" at bounding box center [1064, 17] width 68 height 21
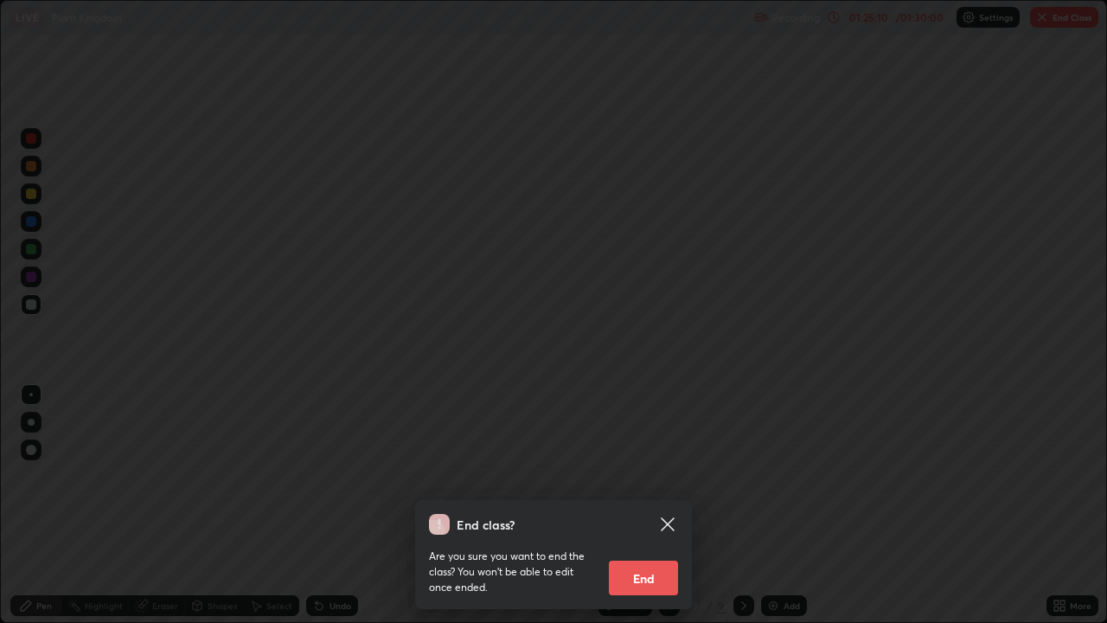
click at [643, 505] on button "End" at bounding box center [643, 577] width 69 height 35
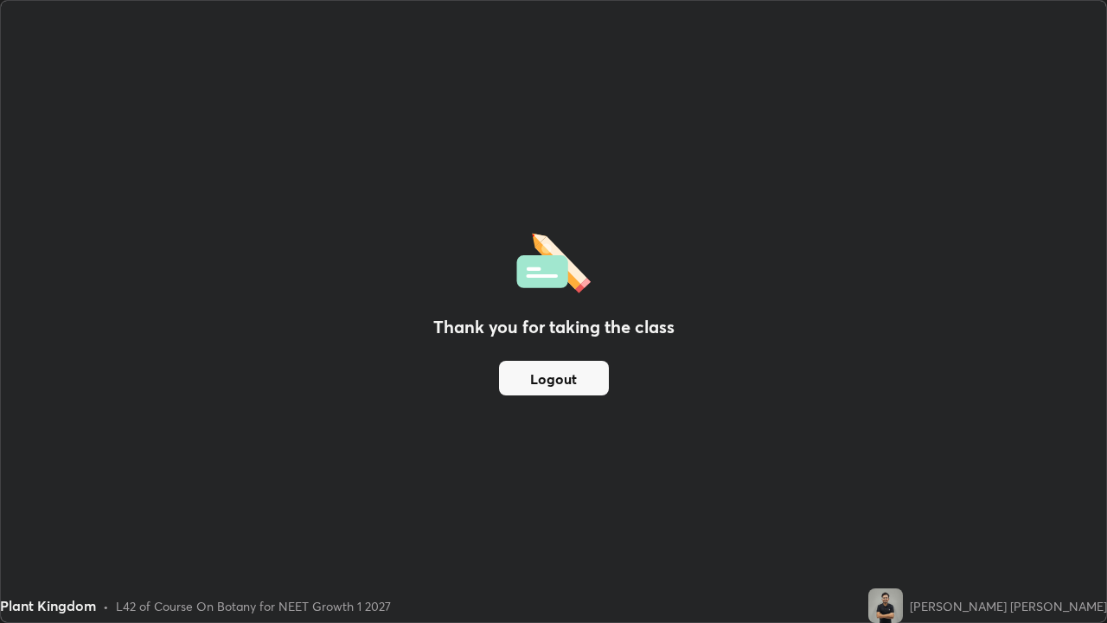
click at [547, 384] on button "Logout" at bounding box center [554, 378] width 110 height 35
